Goal: Task Accomplishment & Management: Use online tool/utility

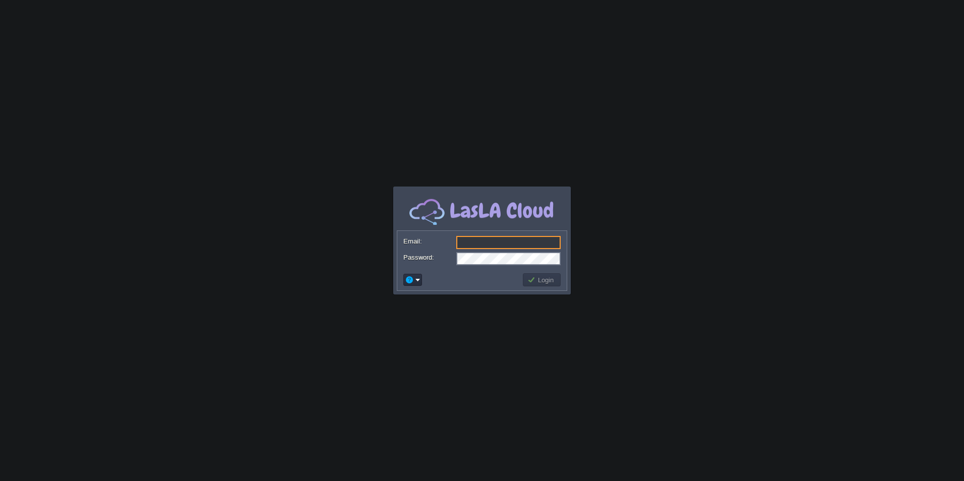
type input "[EMAIL_ADDRESS][DOMAIN_NAME]"
click at [540, 277] on button "Login" at bounding box center [542, 279] width 29 height 9
click at [541, 281] on button "Login" at bounding box center [542, 279] width 29 height 9
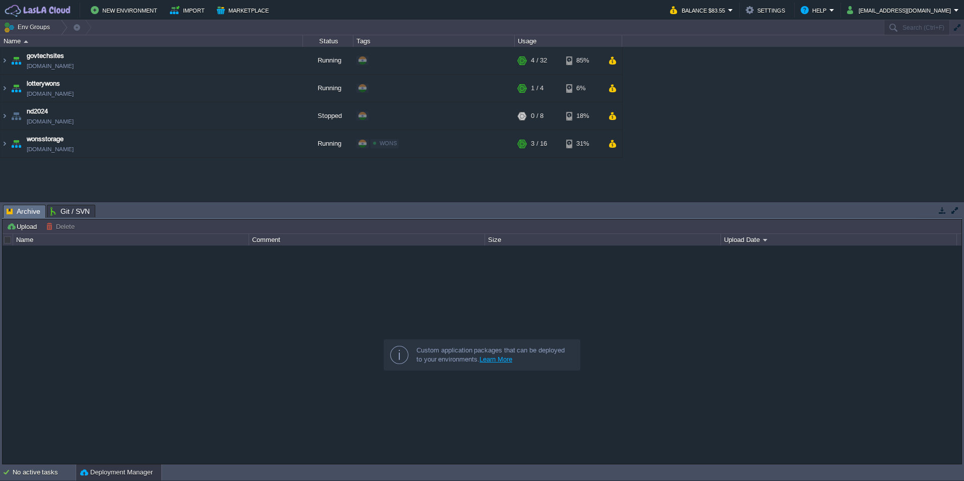
click at [98, 181] on div "govtechsites [DOMAIN_NAME] Running + Add to Env Group RAM 11% CPU 1% 4 / 32 85%…" at bounding box center [482, 124] width 964 height 154
click at [129, 4] on button "New Environment" at bounding box center [126, 10] width 70 height 12
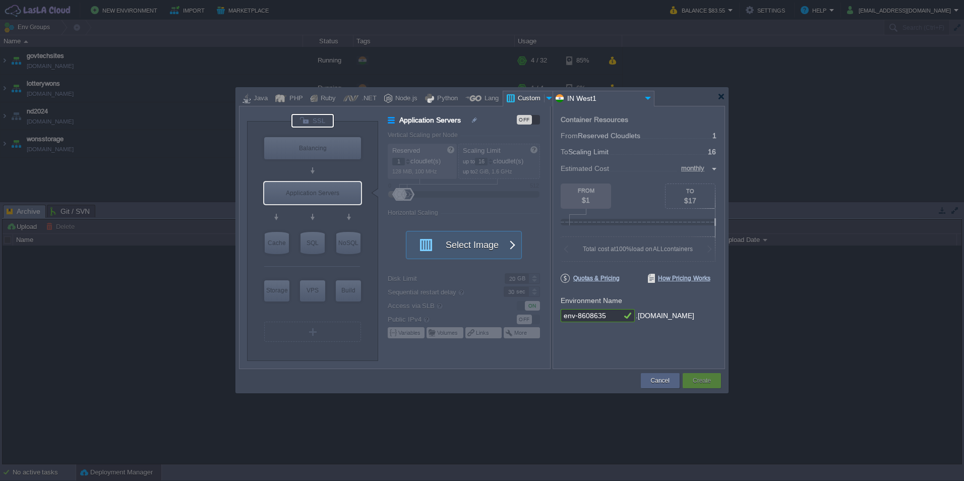
click at [317, 119] on div at bounding box center [313, 121] width 42 height 14
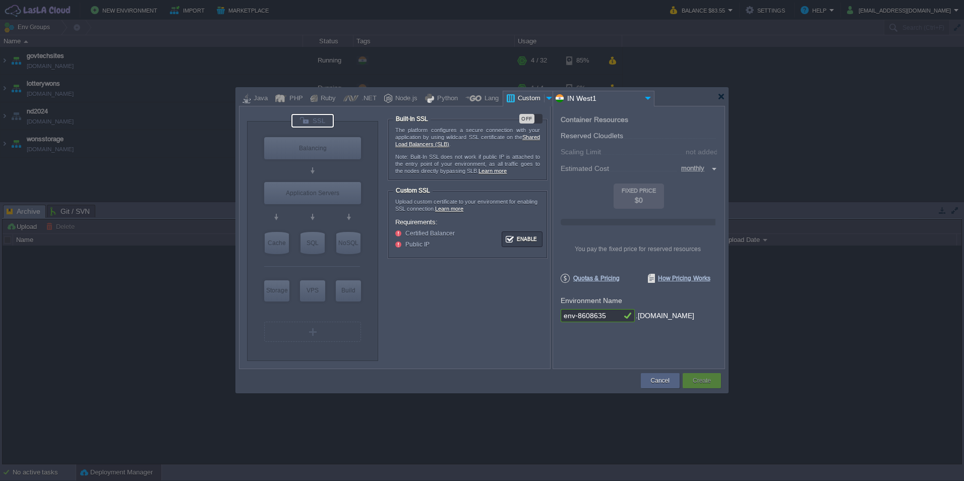
click at [533, 116] on div "OFF" at bounding box center [526, 119] width 15 height 10
click at [316, 148] on div "Balancing" at bounding box center [312, 148] width 97 height 22
type input "Load Balancer"
type input "4"
type input "Select Image"
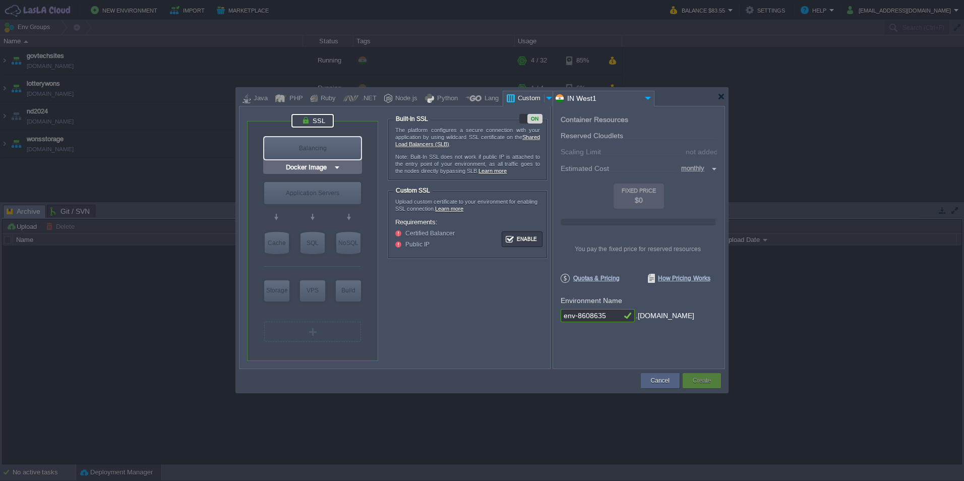
type input "Stateful"
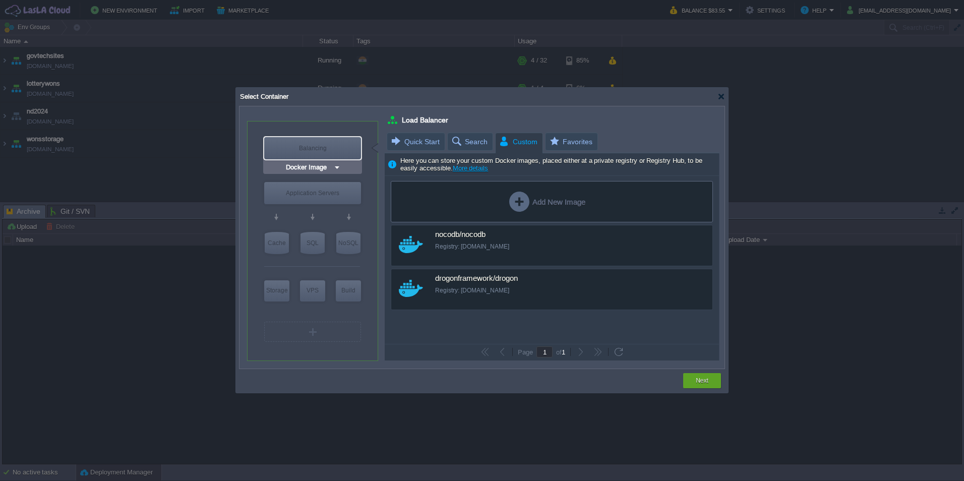
click at [335, 167] on img at bounding box center [337, 167] width 8 height 10
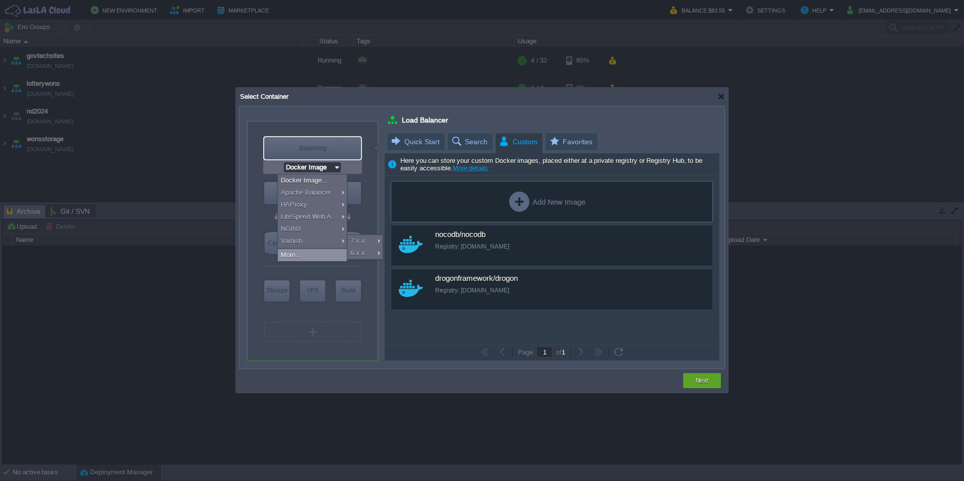
click at [308, 254] on div "More..." at bounding box center [312, 255] width 69 height 12
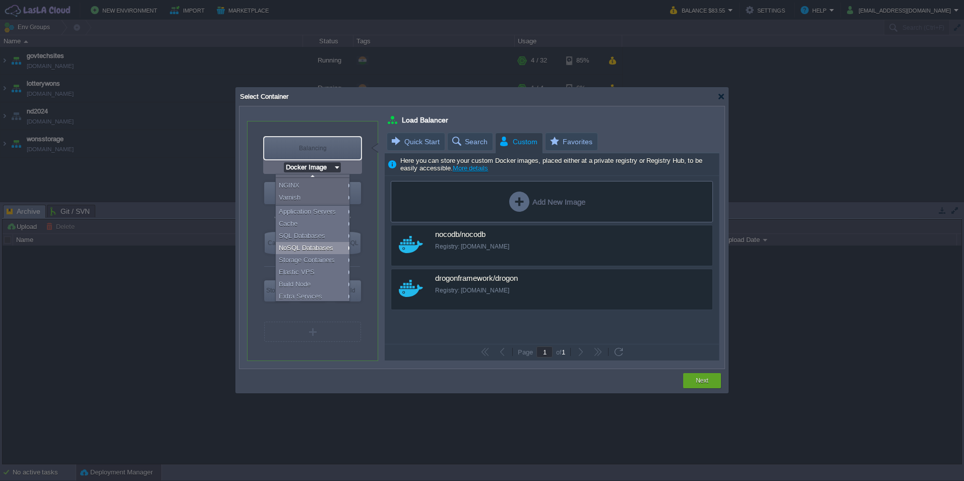
scroll to position [45, 0]
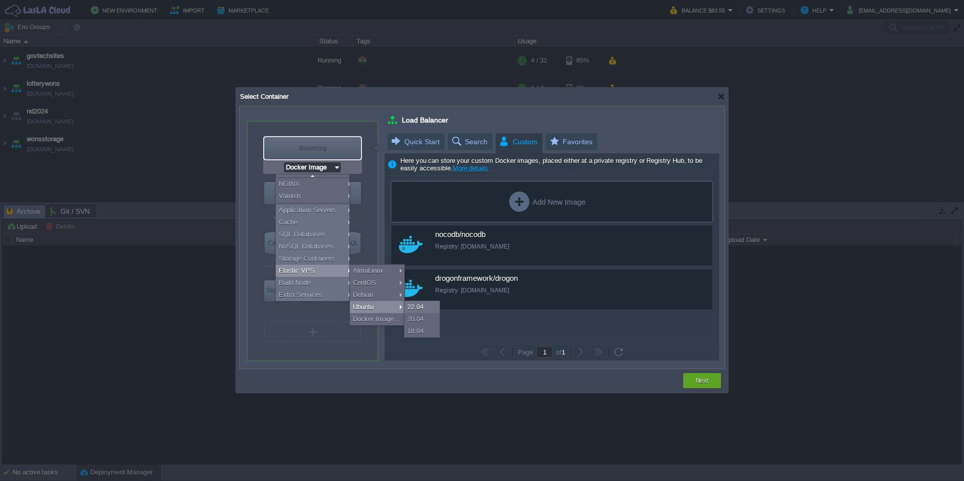
click at [376, 303] on div "Ubuntu" at bounding box center [377, 307] width 54 height 12
type input "Elastic VPS"
type input "Ubuntu 22.04"
type input "22.04"
type input "Ubuntu 22.04"
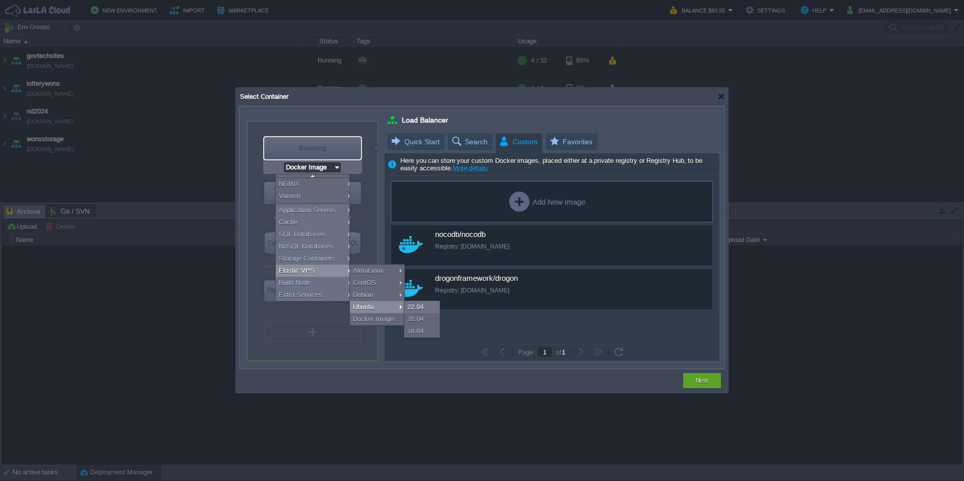
type input "Elastic VPS"
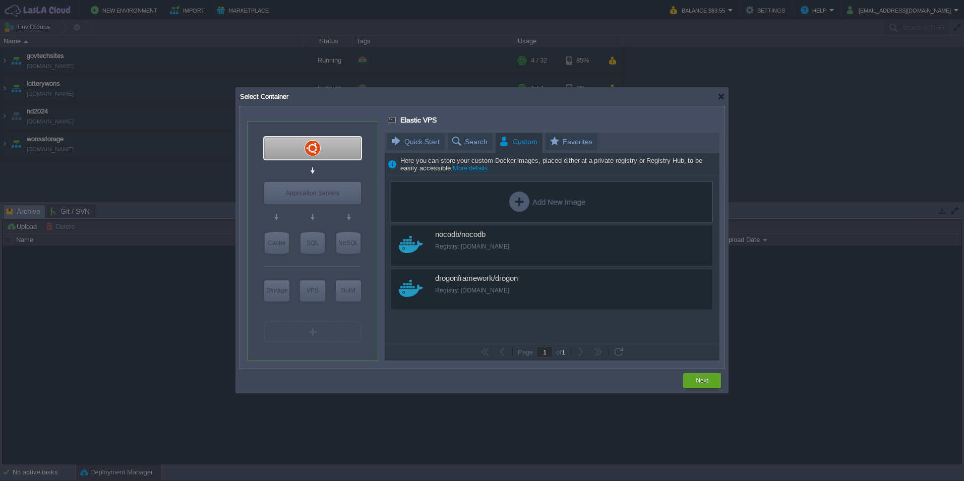
scroll to position [0, 0]
click at [701, 380] on button "Next" at bounding box center [702, 381] width 13 height 10
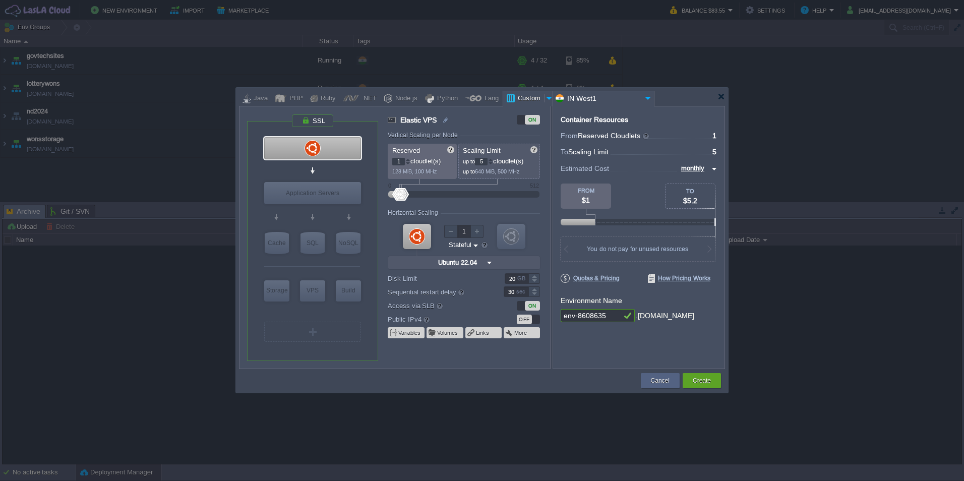
click at [493, 160] on div at bounding box center [490, 160] width 5 height 4
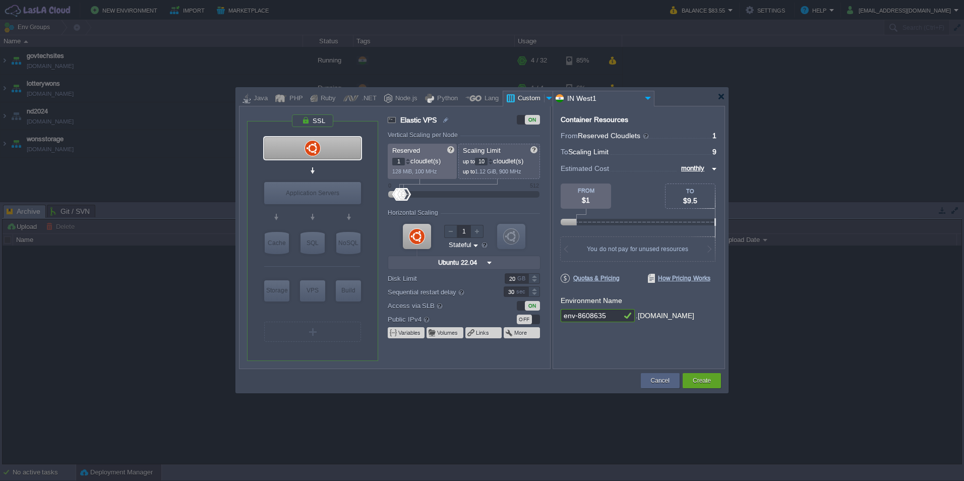
click at [493, 160] on div at bounding box center [490, 160] width 5 height 4
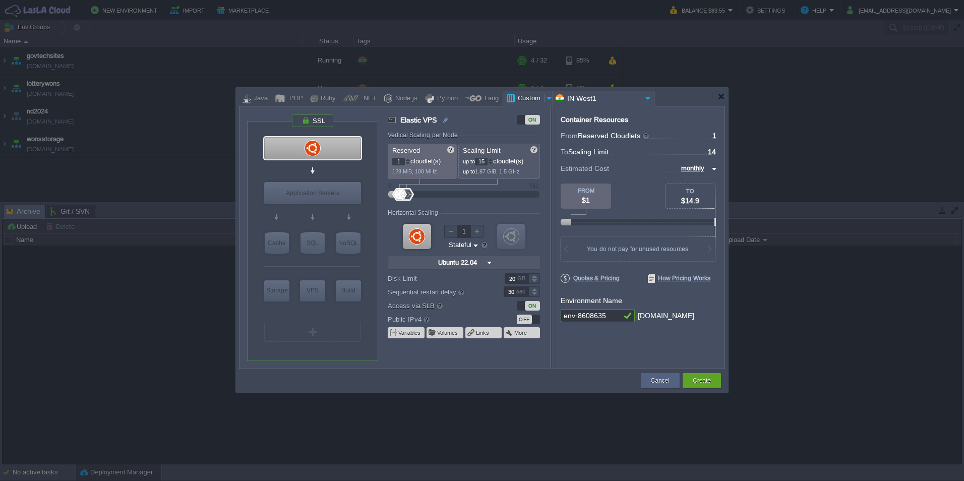
click at [493, 160] on div at bounding box center [490, 160] width 5 height 4
type input "16"
click at [493, 160] on div at bounding box center [490, 160] width 5 height 4
drag, startPoint x: 614, startPoint y: 318, endPoint x: 543, endPoint y: 318, distance: 71.1
click at [543, 318] on div "VM VPS VM Application Servers VM Cache VM SQL VM NoSQL VM Storage VM VPS VM Bui…" at bounding box center [482, 237] width 486 height 263
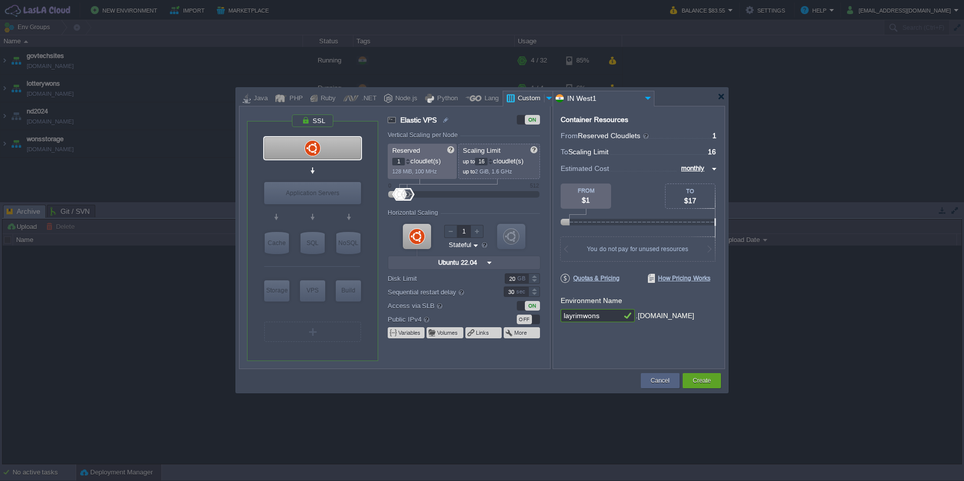
type input "layrimwons"
click at [599, 356] on div "Container Resources From Reserved Cloudlets ... = 1 not added To Scaling Limit …" at bounding box center [639, 237] width 172 height 263
click at [601, 350] on div "Container Resources From Reserved Cloudlets ... = 1 not added To Scaling Limit …" at bounding box center [639, 237] width 172 height 263
click at [601, 348] on div "Container Resources From Reserved Cloudlets ... = 1 not added To Scaling Limit …" at bounding box center [639, 237] width 172 height 263
click at [707, 377] on button "Create" at bounding box center [702, 381] width 18 height 10
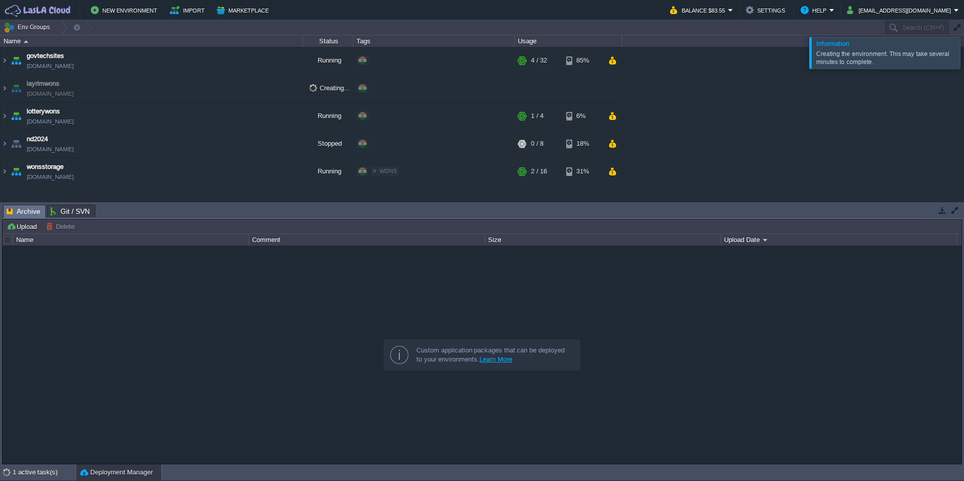
click at [240, 310] on div at bounding box center [482, 355] width 959 height 218
click at [275, 318] on div at bounding box center [482, 355] width 959 height 218
click at [256, 317] on div at bounding box center [482, 355] width 959 height 218
click at [215, 360] on div at bounding box center [482, 355] width 959 height 218
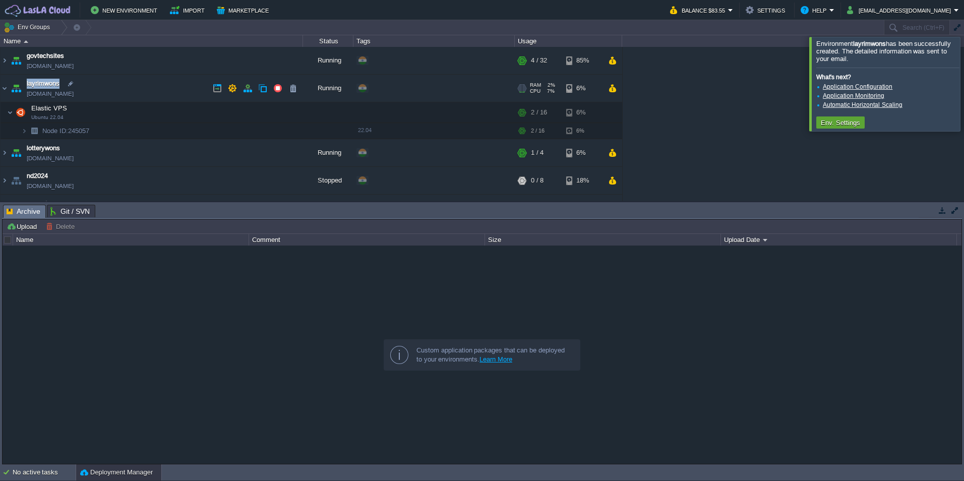
drag, startPoint x: 109, startPoint y: 94, endPoint x: 22, endPoint y: 94, distance: 87.3
click at [22, 94] on td "layrimwons [DOMAIN_NAME]" at bounding box center [152, 89] width 303 height 28
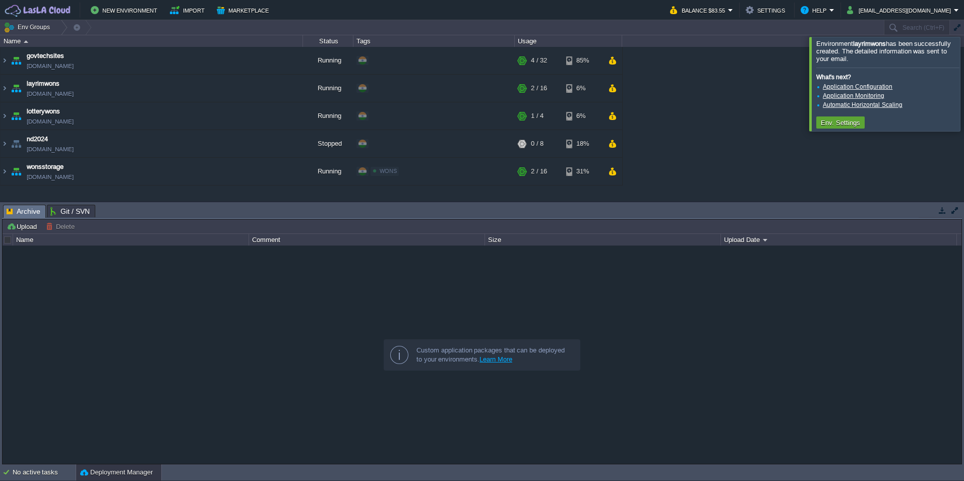
drag, startPoint x: 22, startPoint y: 94, endPoint x: 124, endPoint y: 94, distance: 102.4
click at [124, 94] on td "layrimwons [DOMAIN_NAME]" at bounding box center [152, 89] width 303 height 28
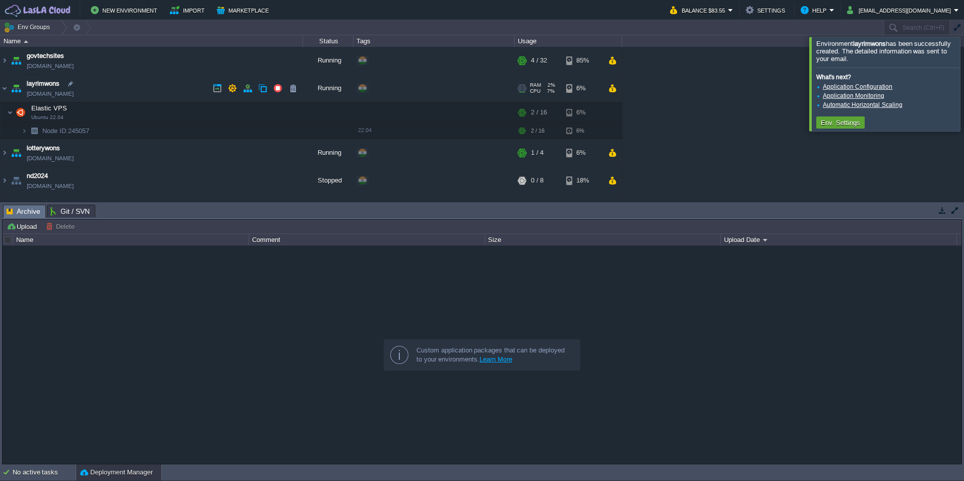
drag, startPoint x: 115, startPoint y: 95, endPoint x: 104, endPoint y: 99, distance: 11.6
click at [104, 99] on td "layrimwons [DOMAIN_NAME]" at bounding box center [152, 89] width 303 height 28
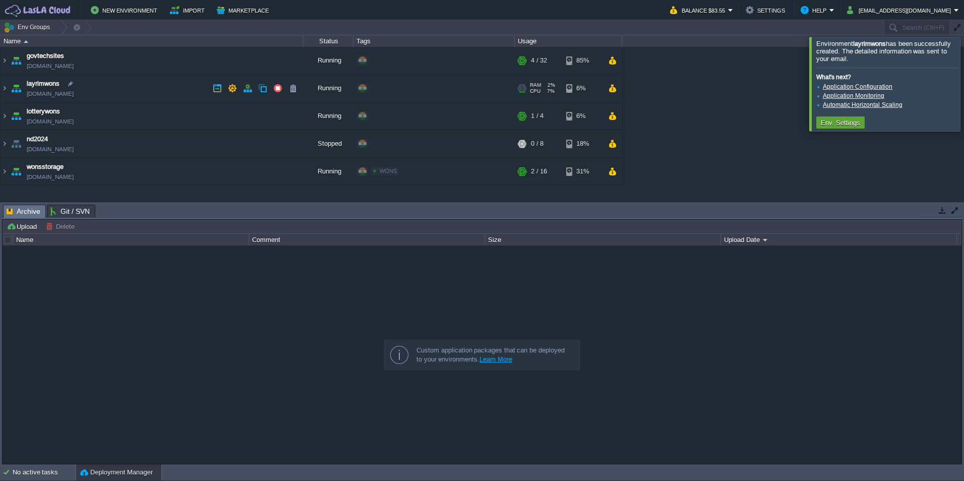
copy td "[DOMAIN_NAME]"
click at [5, 85] on img at bounding box center [5, 88] width 8 height 27
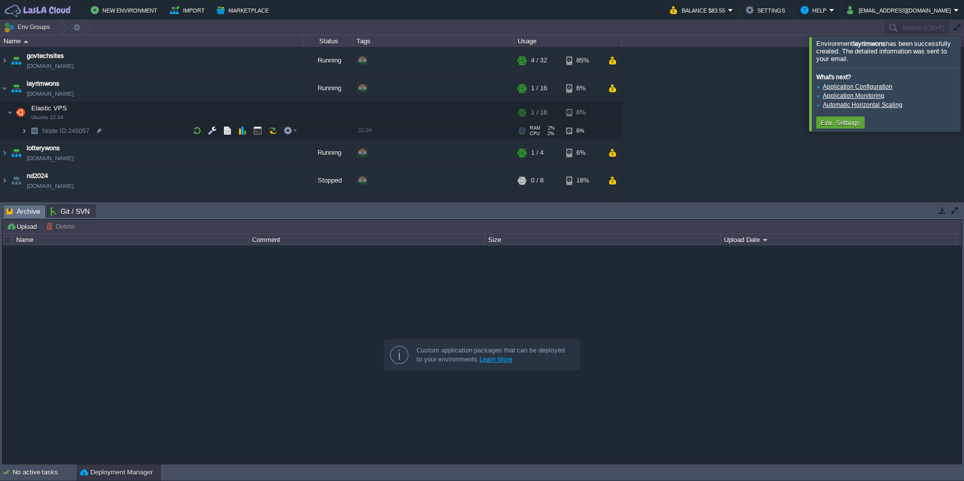
click at [22, 133] on img at bounding box center [24, 131] width 6 height 16
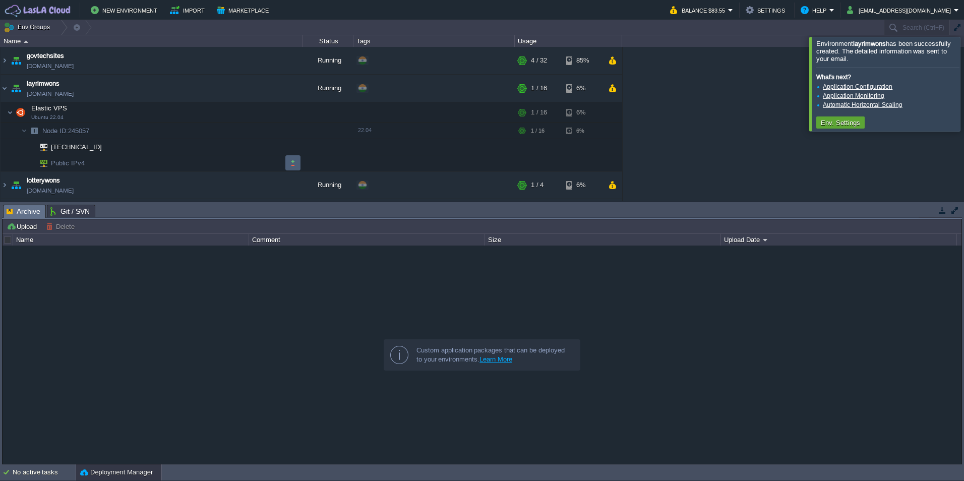
click at [295, 161] on button "button" at bounding box center [292, 162] width 9 height 9
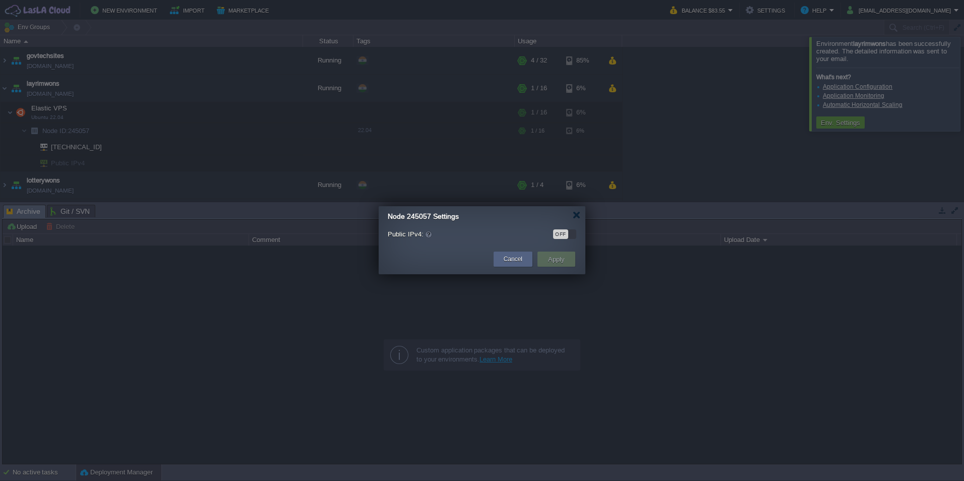
drag, startPoint x: 569, startPoint y: 234, endPoint x: 568, endPoint y: 262, distance: 28.3
click at [570, 234] on div "OFF" at bounding box center [564, 234] width 23 height 10
click at [563, 261] on button "Apply" at bounding box center [556, 259] width 23 height 12
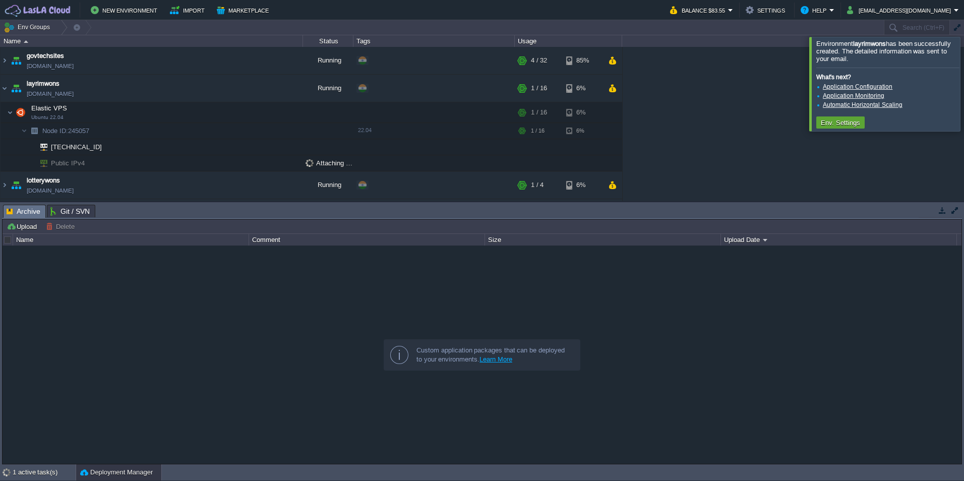
click at [219, 356] on div at bounding box center [482, 355] width 959 height 218
drag, startPoint x: 222, startPoint y: 368, endPoint x: 216, endPoint y: 376, distance: 10.4
click at [222, 369] on div at bounding box center [482, 355] width 959 height 218
click at [964, 76] on div at bounding box center [976, 84] width 0 height 94
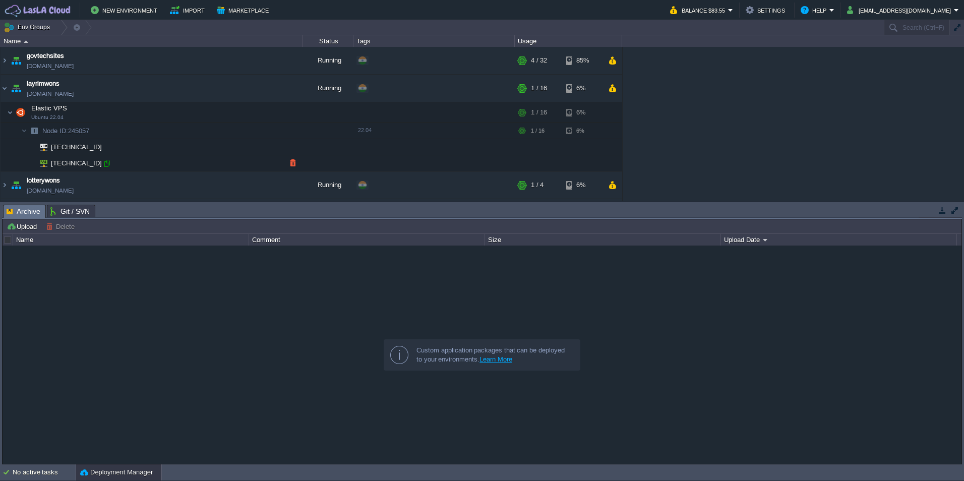
click at [104, 161] on div at bounding box center [106, 163] width 9 height 9
click at [234, 357] on div at bounding box center [482, 355] width 959 height 218
click at [258, 113] on button "button" at bounding box center [257, 112] width 9 height 9
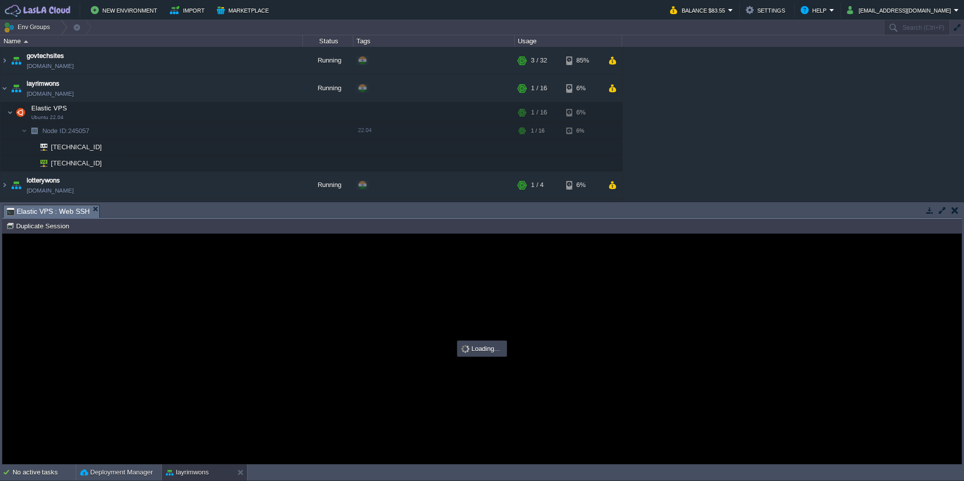
type input "#000000"
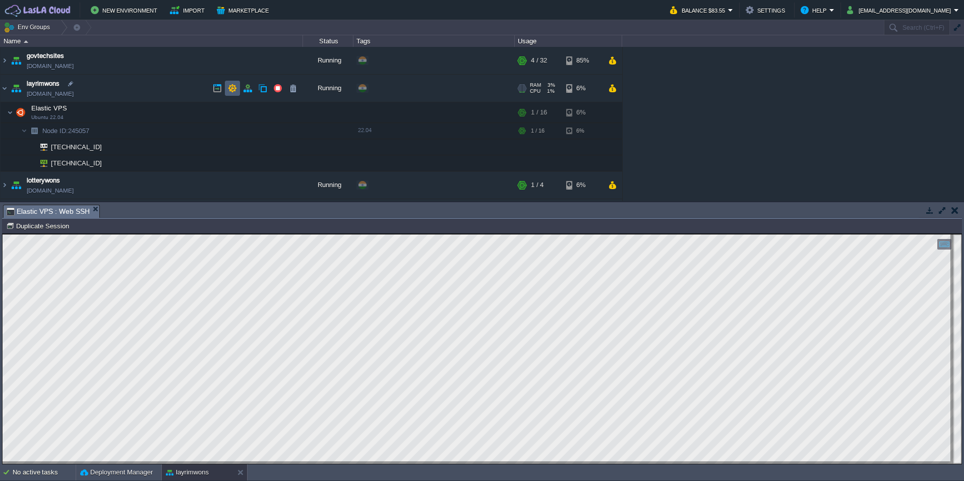
click at [229, 86] on button "button" at bounding box center [232, 88] width 9 height 9
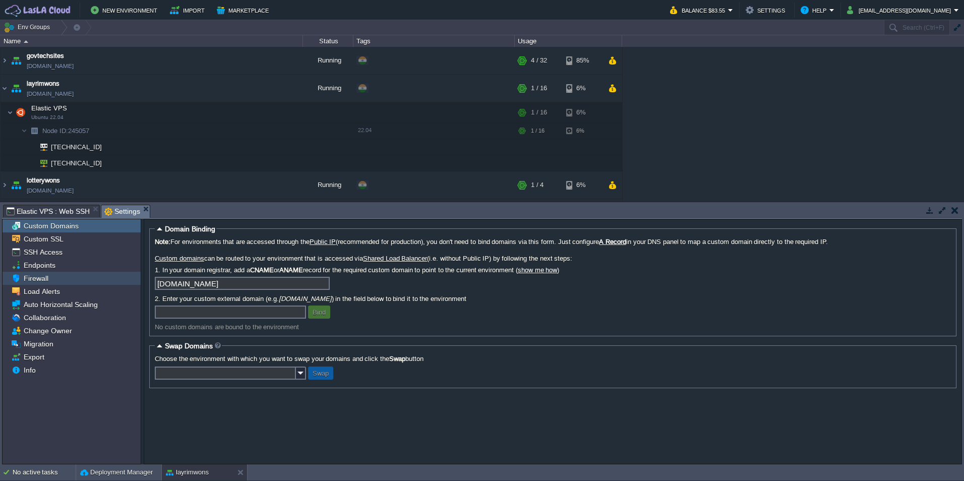
click at [41, 279] on span "Firewall" at bounding box center [36, 278] width 28 height 9
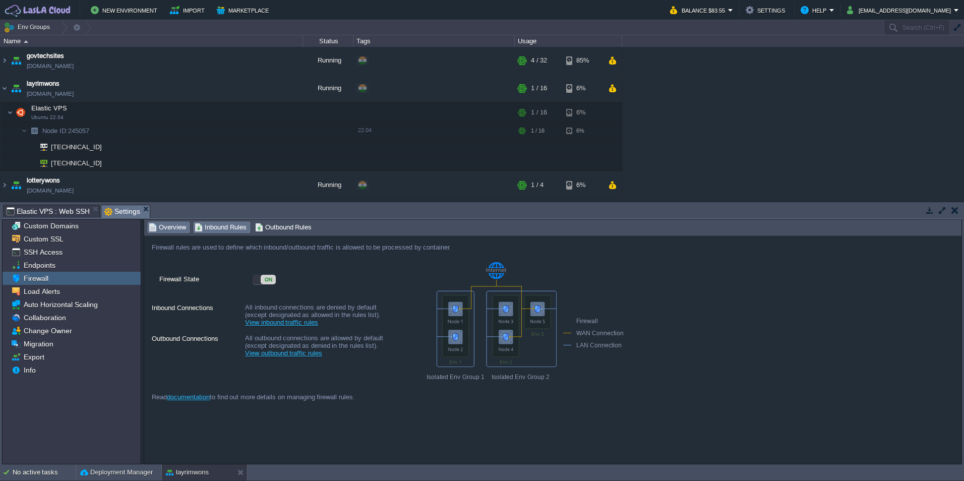
click at [224, 229] on span "Inbound Rules" at bounding box center [221, 227] width 52 height 11
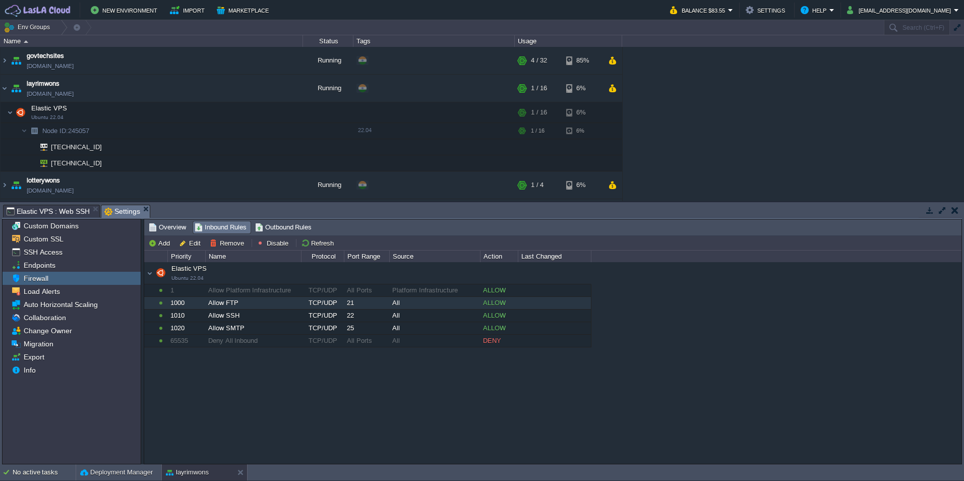
click at [186, 303] on div "1000" at bounding box center [186, 303] width 37 height 12
click at [226, 242] on button "Remove" at bounding box center [228, 243] width 37 height 9
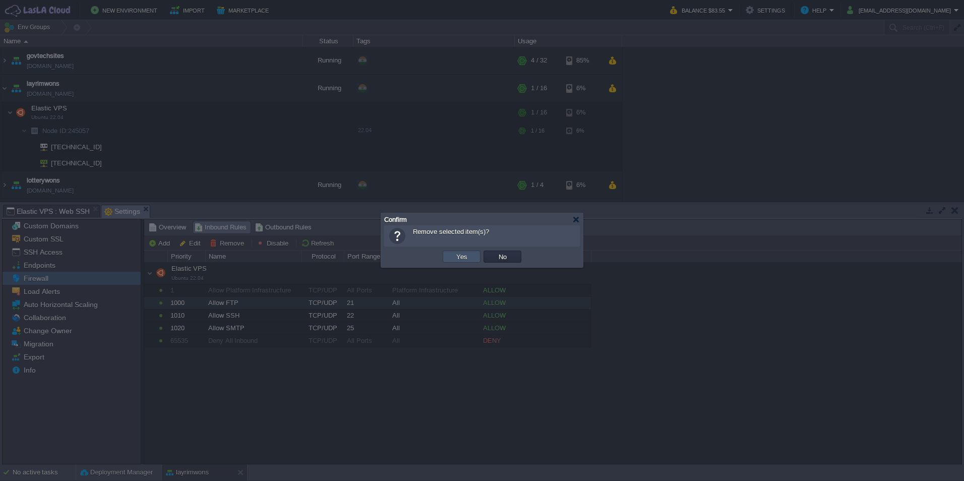
click at [457, 257] on button "Yes" at bounding box center [461, 256] width 17 height 9
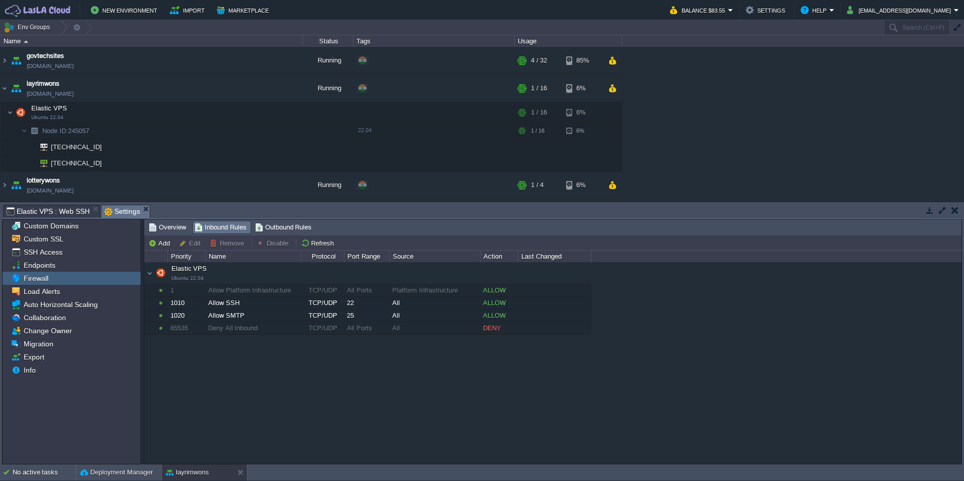
click at [315, 373] on div "Elastic VPS Ubuntu 22.04 Elastic VPS Ubuntu 22.04 1 Allow Platform Infrastructu…" at bounding box center [553, 362] width 818 height 201
click at [408, 303] on div "All" at bounding box center [435, 303] width 90 height 12
click at [190, 241] on button "Edit" at bounding box center [191, 243] width 25 height 9
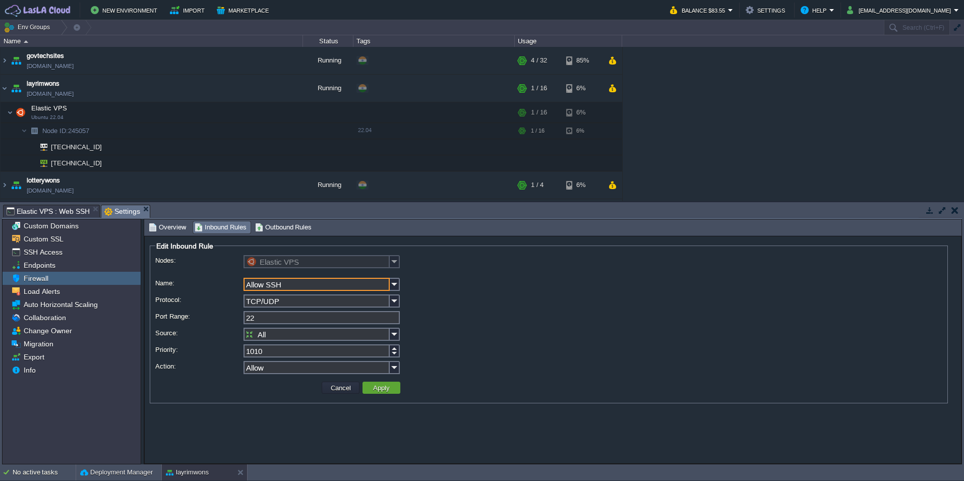
click at [284, 334] on input "All" at bounding box center [317, 334] width 146 height 13
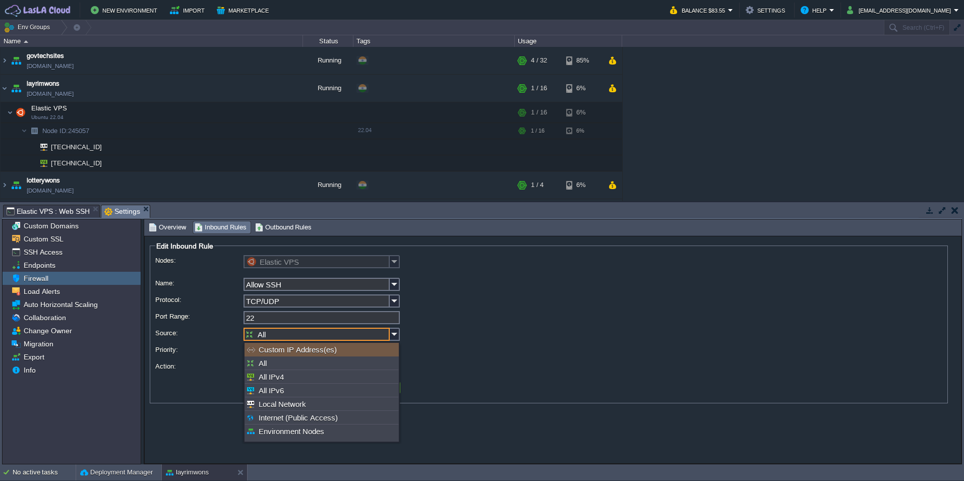
click at [288, 350] on div "Custom IP Address(es)" at bounding box center [322, 350] width 154 height 14
type input "Custom IP Address(es)"
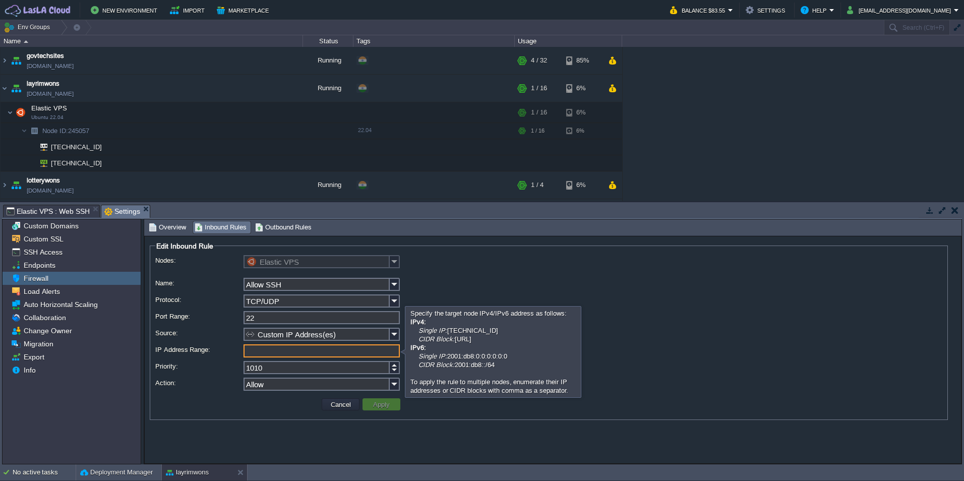
click at [292, 350] on input "IP Address Range:" at bounding box center [322, 350] width 156 height 13
paste input "[TECHNICAL_ID]"
type input "[TECHNICAL_ID]"
click at [384, 407] on button "Apply" at bounding box center [381, 404] width 23 height 9
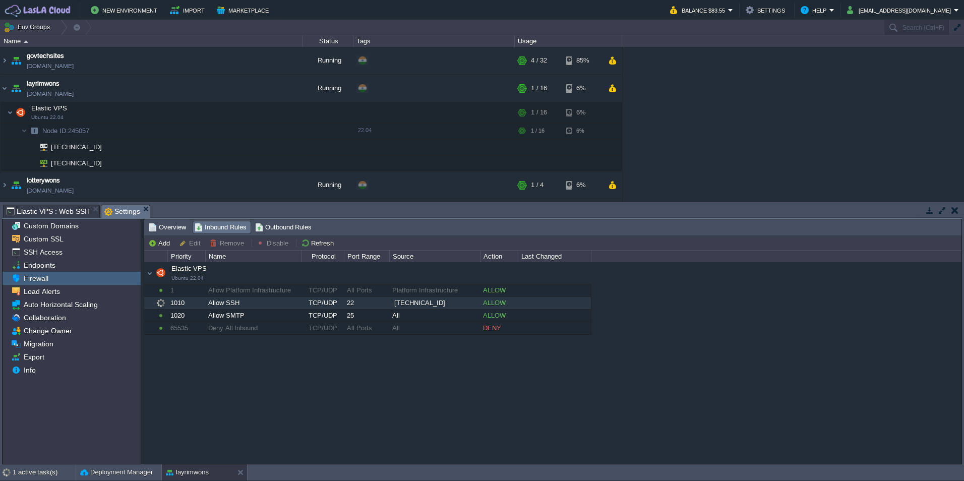
click at [300, 365] on div "Elastic VPS Ubuntu 22.04 Elastic VPS Ubuntu 22.04 1 Allow Platform Infrastructu…" at bounding box center [553, 362] width 818 height 201
click at [164, 242] on button "Add" at bounding box center [160, 243] width 25 height 9
type input "Elastic VPS"
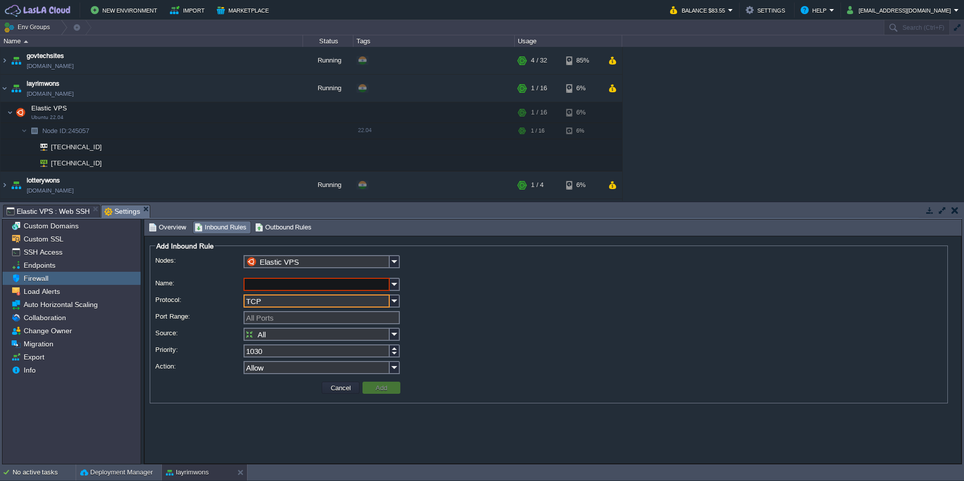
click at [276, 307] on input "TCP" at bounding box center [317, 301] width 146 height 13
click at [268, 285] on input "Name:" at bounding box center [317, 284] width 146 height 13
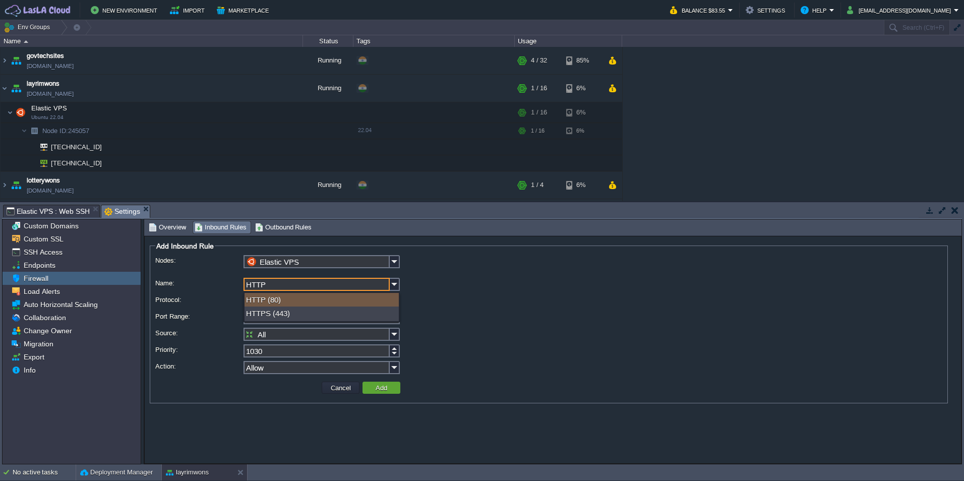
type input "HTTP"
click at [260, 298] on div "HTTP (80)" at bounding box center [322, 300] width 154 height 14
type input "80"
click at [377, 387] on button "Add" at bounding box center [382, 387] width 18 height 9
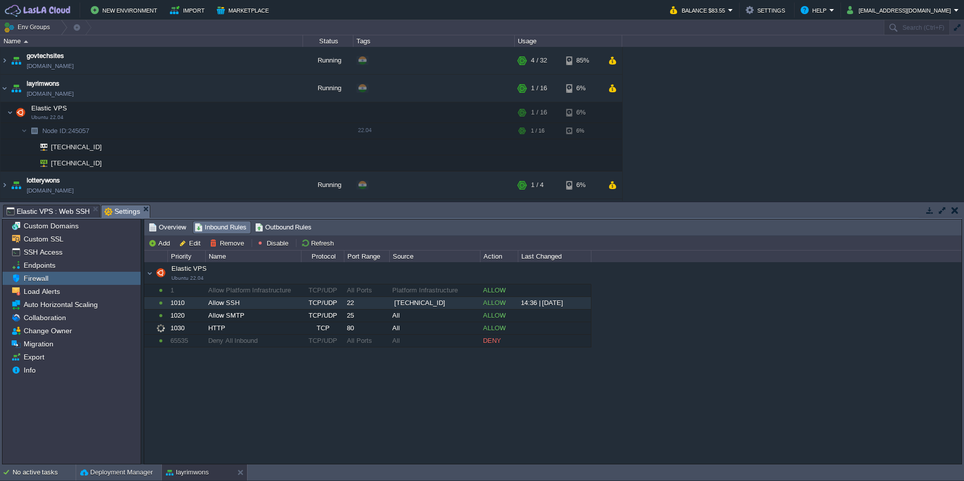
type input "All Ports"
click at [164, 241] on button "Add" at bounding box center [160, 243] width 25 height 9
type input "Elastic VPS"
type input "1040"
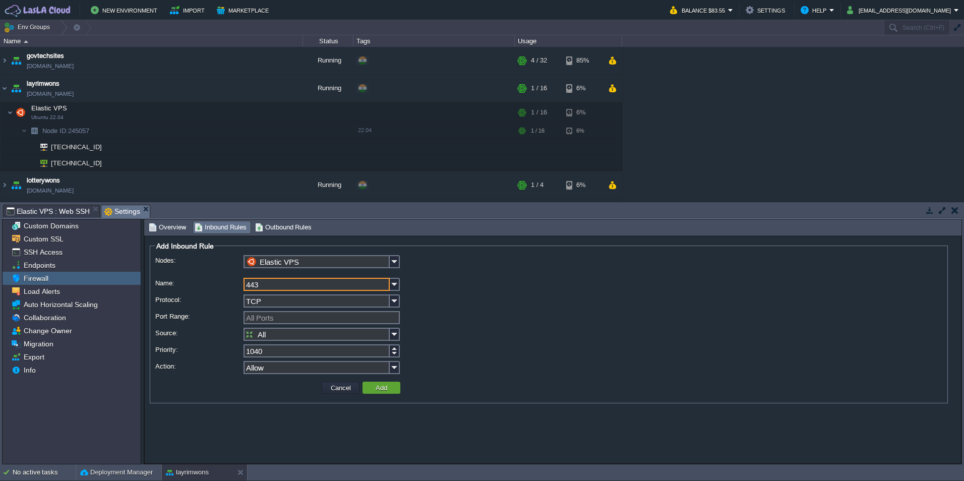
type input "443"
click at [268, 320] on input "Port Range:" at bounding box center [322, 317] width 156 height 13
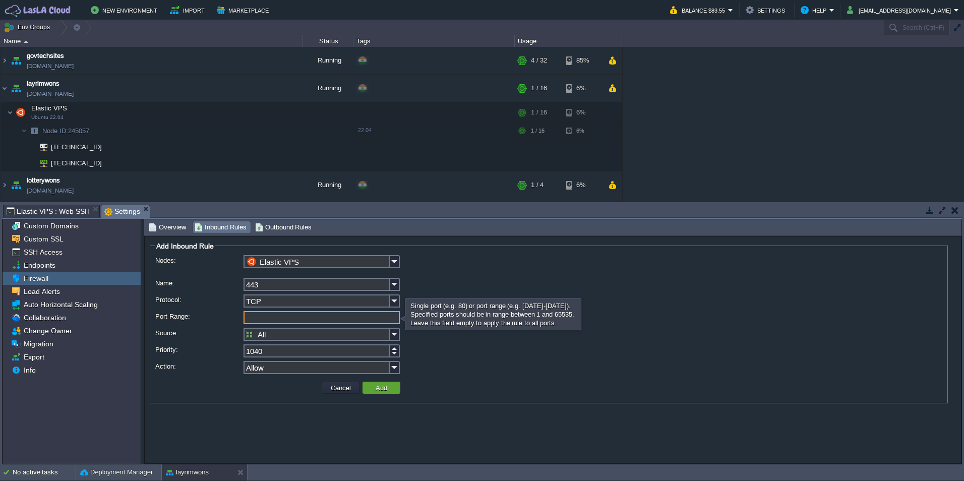
type input "All Ports"
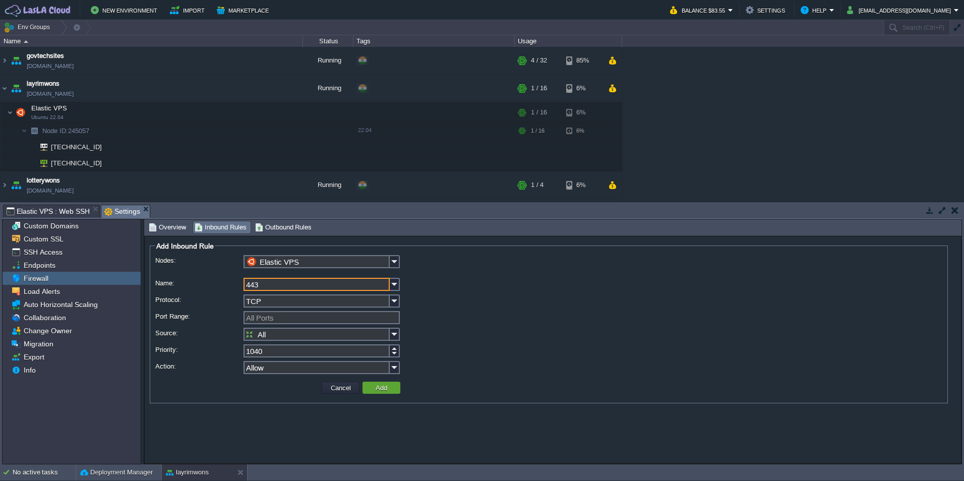
click at [276, 286] on input "443" at bounding box center [317, 284] width 146 height 13
drag, startPoint x: 267, startPoint y: 286, endPoint x: 241, endPoint y: 285, distance: 26.7
click at [241, 285] on div "Name: 443" at bounding box center [548, 285] width 787 height 15
type input "HTTPS"
click at [274, 298] on div "HTTPS (443)" at bounding box center [322, 300] width 154 height 14
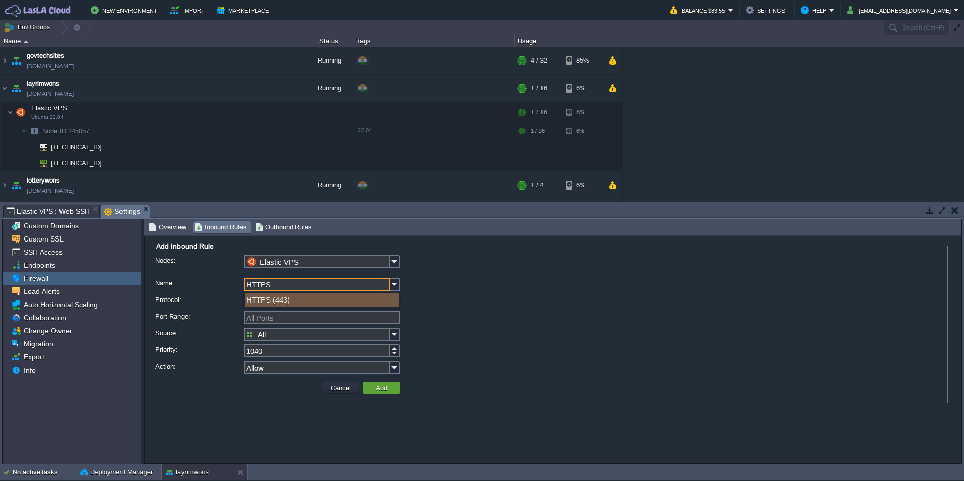
type input "443"
click at [380, 390] on button "Add" at bounding box center [382, 387] width 18 height 9
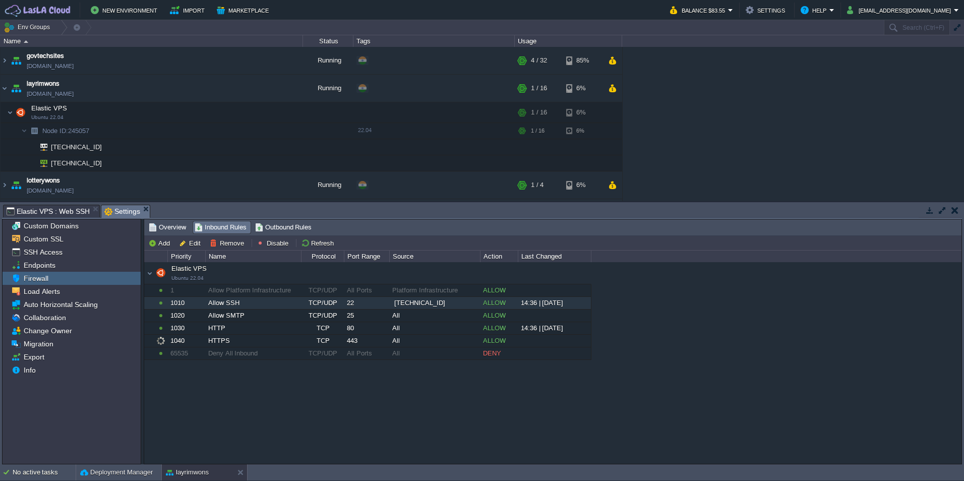
click at [324, 406] on div "Elastic VPS Ubuntu 22.04 Elastic VPS Ubuntu 22.04 1 Allow Platform Infrastructu…" at bounding box center [553, 362] width 818 height 201
click at [399, 303] on span "[TECHNICAL_ID]" at bounding box center [419, 303] width 51 height 10
click at [416, 303] on span "[TECHNICAL_ID]" at bounding box center [419, 303] width 51 height 10
type input "Elastic VPS"
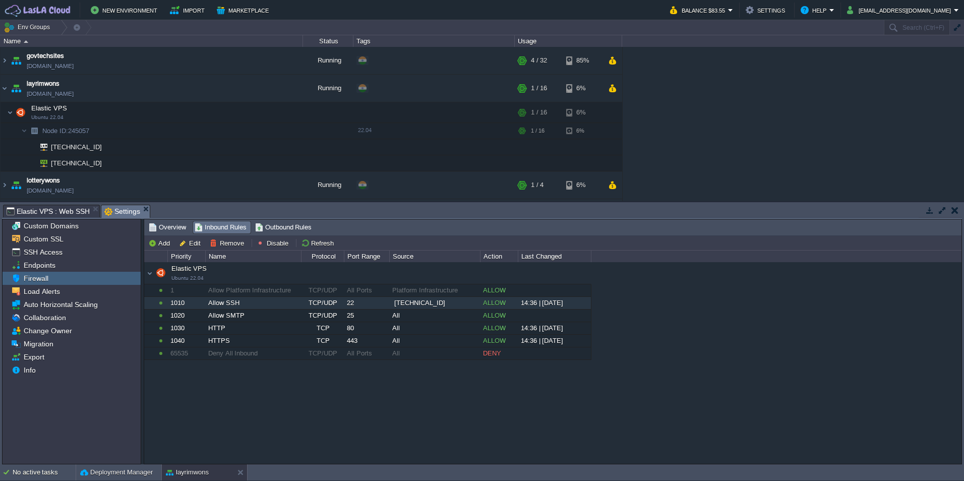
type input "Allow SSH"
type input "TCP/UDP"
type input "22"
type input "Custom IP Address(es)"
type input "[TECHNICAL_ID]"
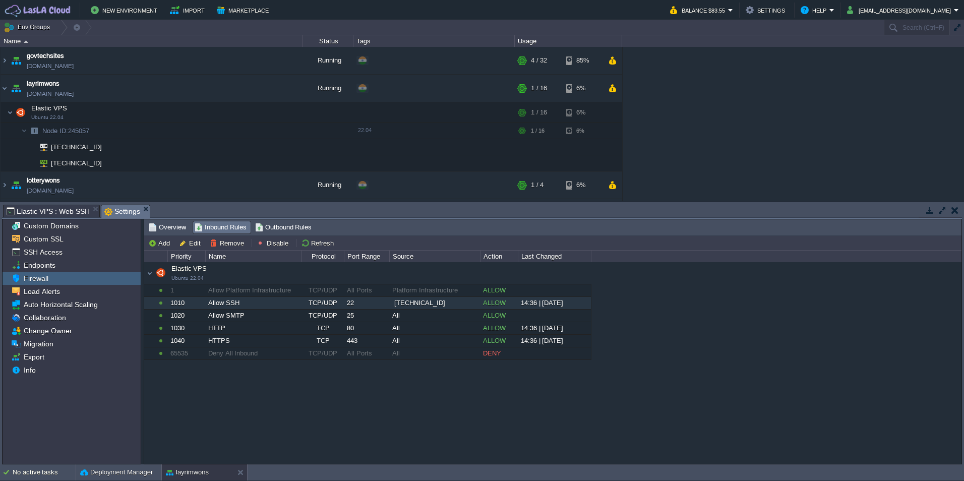
type input "1010"
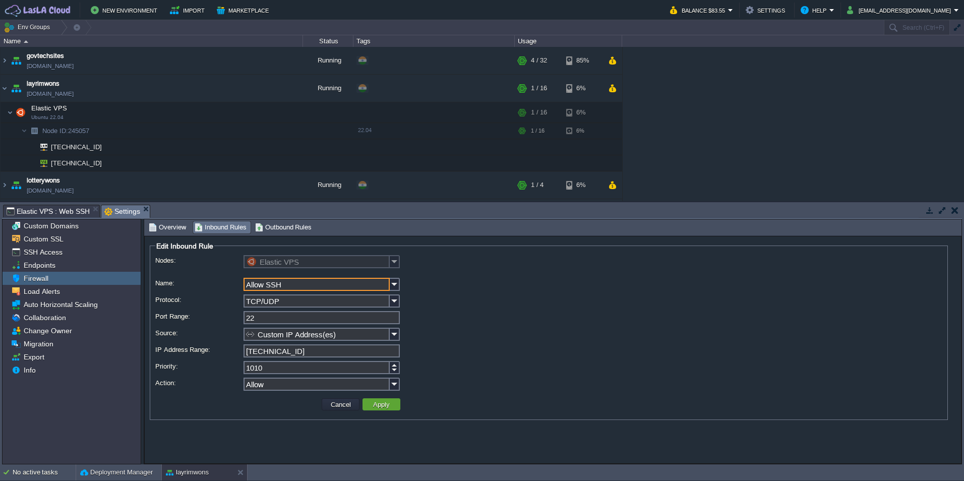
click at [310, 354] on input "[TECHNICAL_ID]" at bounding box center [322, 350] width 156 height 13
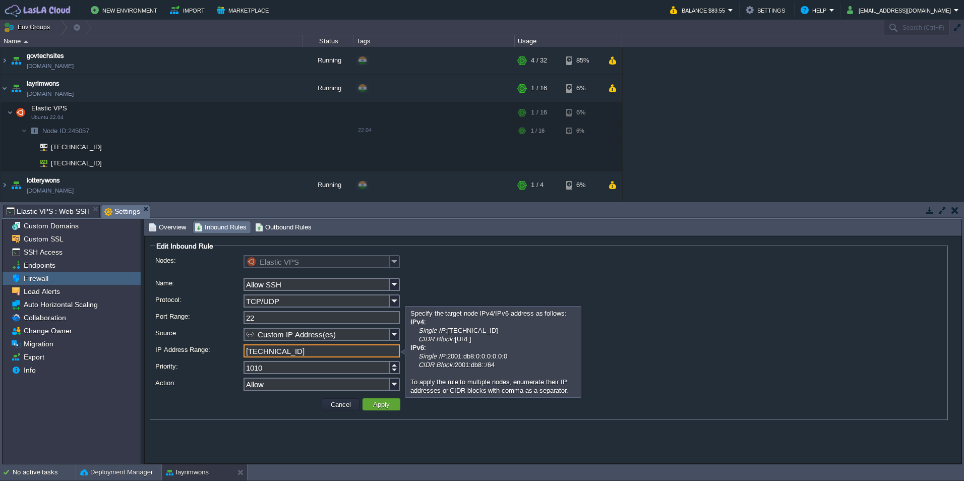
click at [315, 354] on input "[TECHNICAL_ID]" at bounding box center [322, 350] width 156 height 13
click at [316, 354] on input "[TECHNICAL_ID]" at bounding box center [322, 350] width 156 height 13
type input "[URL]"
click at [378, 407] on button "Apply" at bounding box center [381, 404] width 23 height 9
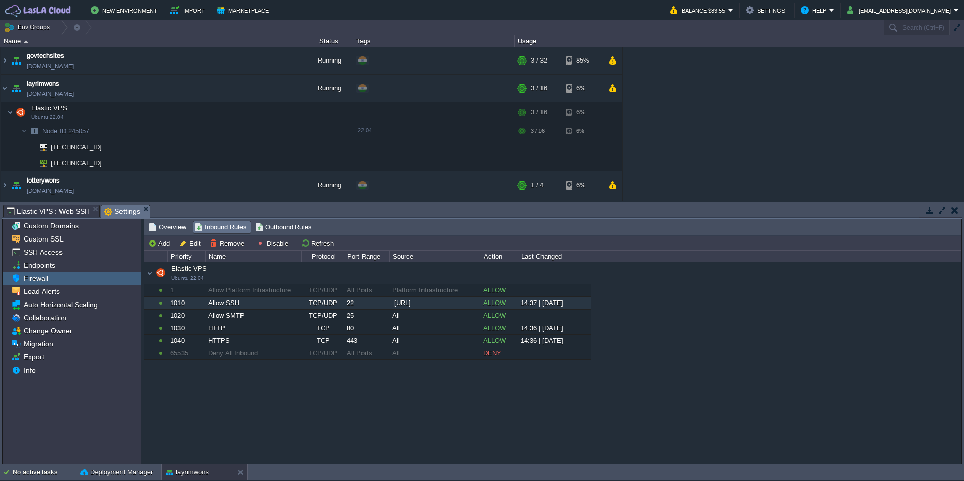
click at [72, 211] on span "Elastic VPS : Web SSH" at bounding box center [48, 211] width 83 height 12
drag, startPoint x: 93, startPoint y: 97, endPoint x: 294, endPoint y: 56, distance: 204.7
click at [105, 98] on td "layrimwons [DOMAIN_NAME]" at bounding box center [152, 89] width 303 height 28
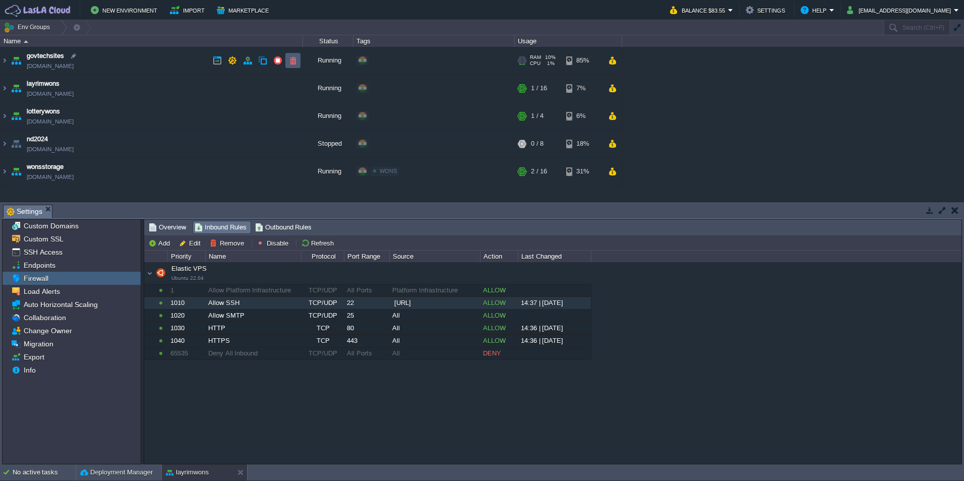
copy td "[DOMAIN_NAME]"
click at [0, 88] on table "govtechsites [DOMAIN_NAME] Running + Add to Env Group RAM 10% CPU 0% 4 / 32 85%…" at bounding box center [311, 116] width 623 height 139
click at [6, 88] on img at bounding box center [5, 88] width 8 height 27
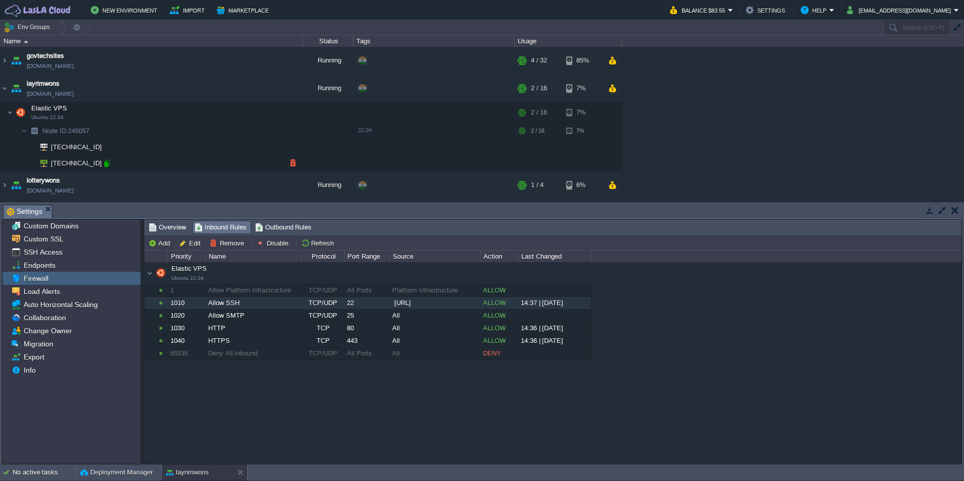
click at [106, 164] on div at bounding box center [106, 163] width 9 height 9
click at [270, 437] on div "Elastic VPS Ubuntu 22.04 Elastic VPS Ubuntu 22.04 1 Allow Platform Infrastructu…" at bounding box center [553, 362] width 818 height 201
click at [323, 382] on div "Elastic VPS Ubuntu 22.04 Elastic VPS Ubuntu 22.04 1 Allow Platform Infrastructu…" at bounding box center [553, 362] width 818 height 201
